Goal: Task Accomplishment & Management: Complete application form

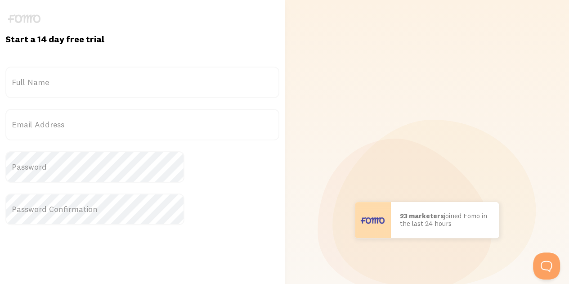
click at [166, 84] on label "Full Name" at bounding box center [142, 82] width 274 height 31
click at [166, 84] on input "Full Name" at bounding box center [142, 82] width 274 height 31
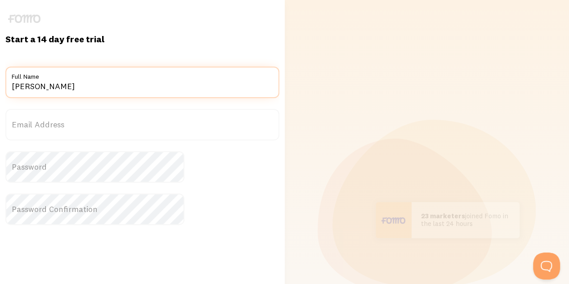
type input "[PERSON_NAME]"
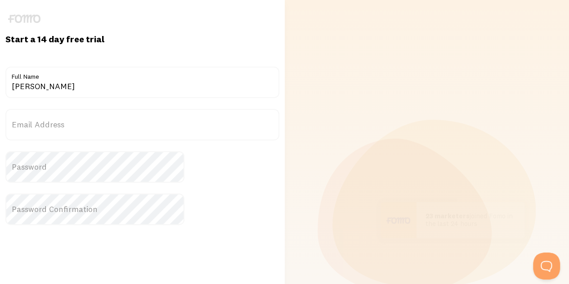
click at [115, 128] on label "Email Address" at bounding box center [142, 124] width 274 height 31
click at [115, 128] on input "Email Address" at bounding box center [142, 124] width 274 height 31
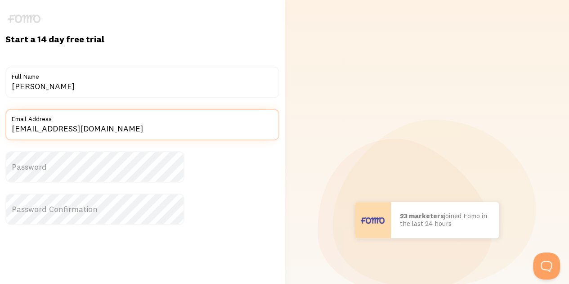
type input "[EMAIL_ADDRESS][DOMAIN_NAME]"
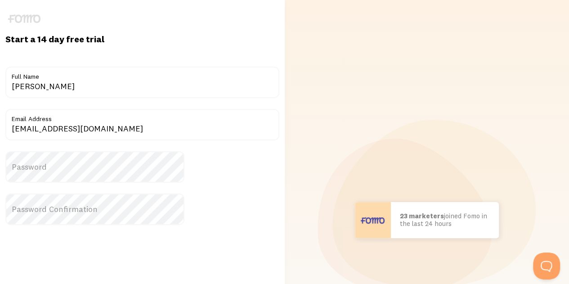
click at [121, 179] on label "Password" at bounding box center [142, 166] width 274 height 31
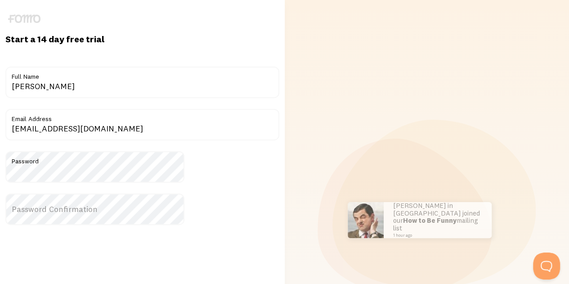
click at [105, 209] on label "Password Confirmation" at bounding box center [142, 208] width 274 height 31
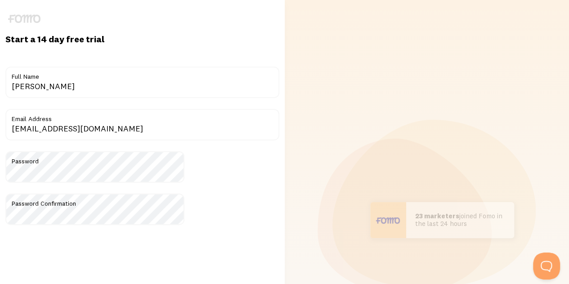
scroll to position [165, 0]
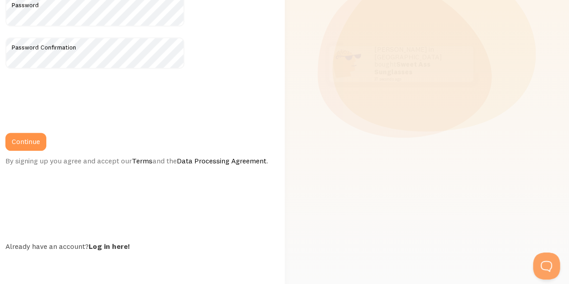
click at [78, 121] on form "Title Jael Hert Full Name jael09@bluewin.ch Email Address Password Password Con…" at bounding box center [142, 38] width 274 height 255
click at [46, 133] on button "Continue" at bounding box center [25, 142] width 41 height 18
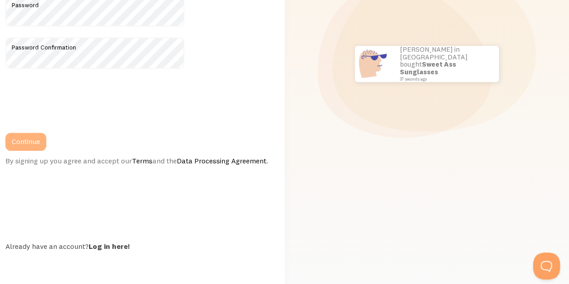
click at [46, 135] on button "Continue" at bounding box center [25, 142] width 41 height 18
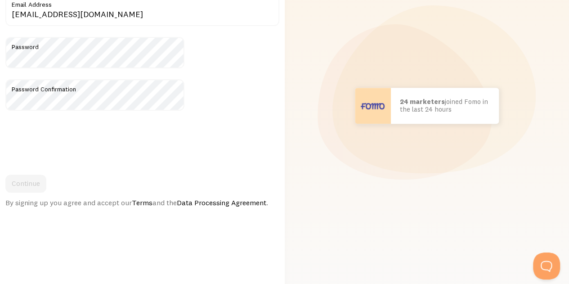
scroll to position [135, 0]
